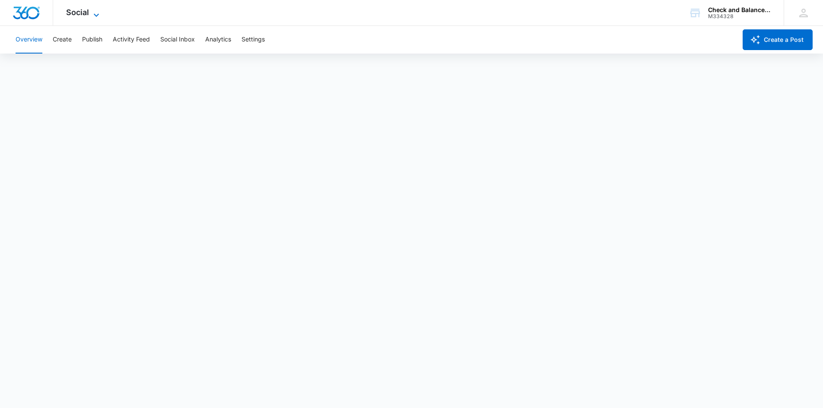
click at [80, 13] on span "Social" at bounding box center [77, 12] width 23 height 9
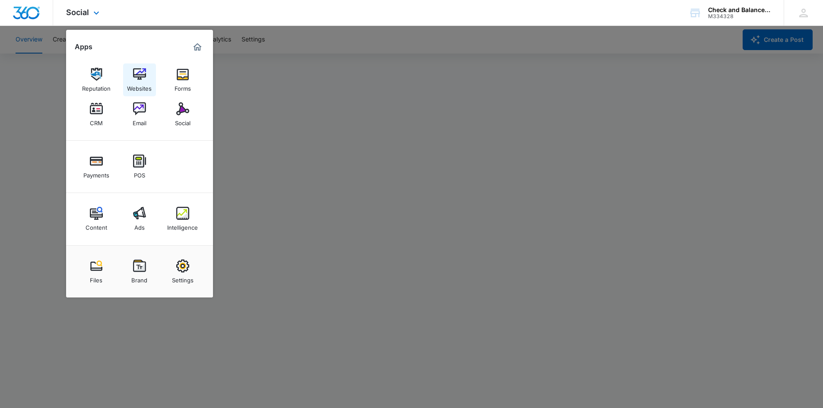
click at [137, 74] on img at bounding box center [139, 74] width 13 height 13
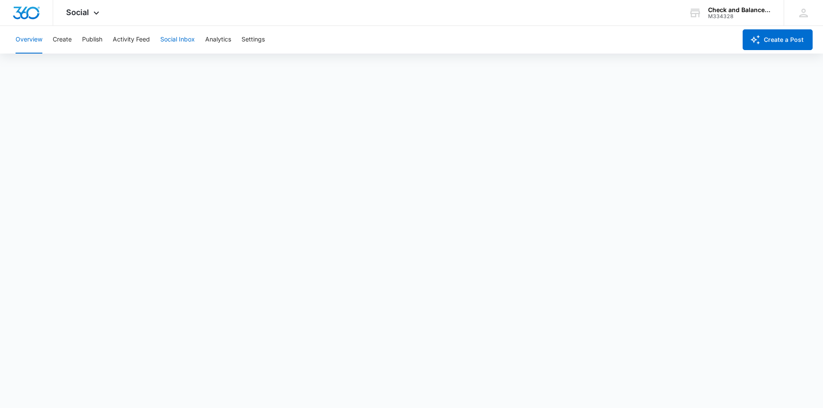
click at [172, 36] on button "Social Inbox" at bounding box center [177, 40] width 35 height 28
click at [131, 39] on button "Activity Feed" at bounding box center [131, 40] width 37 height 28
click at [36, 40] on button "Overview" at bounding box center [29, 40] width 27 height 28
